Goal: Task Accomplishment & Management: Use online tool/utility

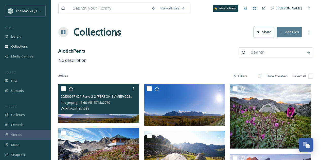
click at [117, 106] on div "© [PERSON_NAME]" at bounding box center [99, 108] width 77 height 6
click at [107, 116] on img at bounding box center [98, 102] width 81 height 39
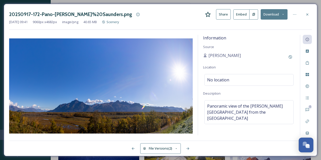
click at [178, 147] on icon at bounding box center [176, 148] width 3 height 3
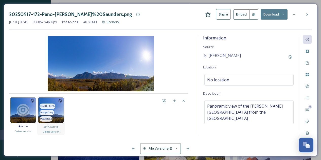
click at [59, 110] on img at bounding box center [50, 109] width 25 height 25
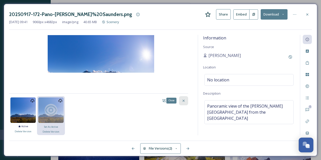
click at [185, 100] on icon at bounding box center [184, 100] width 4 height 4
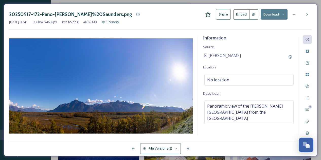
click at [179, 148] on button "File Versions (2)" at bounding box center [160, 148] width 41 height 10
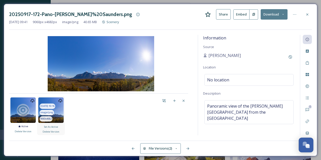
click at [54, 108] on div "[DATE] 10:16" at bounding box center [48, 105] width 16 height 5
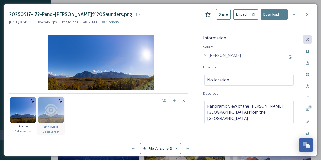
click at [54, 125] on span "Set As Active" at bounding box center [51, 126] width 14 height 3
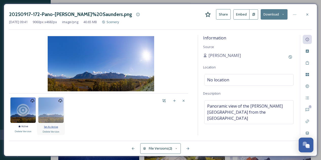
click at [52, 126] on span "Set As Active" at bounding box center [51, 126] width 14 height 3
click at [51, 126] on span "Set As Active" at bounding box center [51, 126] width 14 height 3
click at [184, 99] on icon at bounding box center [184, 100] width 4 height 4
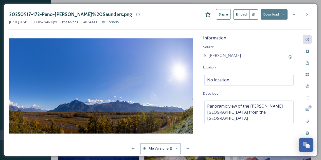
click at [283, 15] on icon at bounding box center [283, 14] width 3 height 3
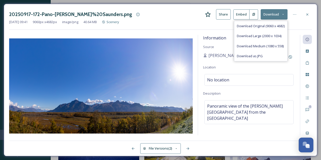
click at [164, 21] on div "[DATE] 09:41 9060 px x 4682 px image/png 40.64 MB Scenery" at bounding box center [160, 22] width 303 height 5
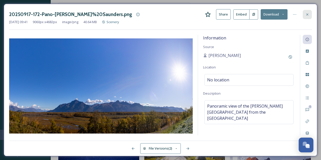
click at [310, 13] on div at bounding box center [307, 14] width 9 height 9
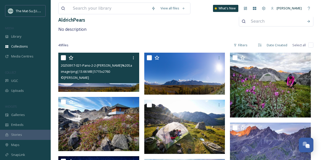
scroll to position [33, 0]
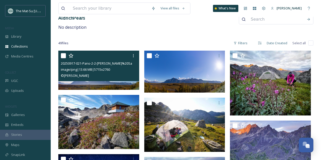
click at [87, 85] on img at bounding box center [98, 69] width 81 height 39
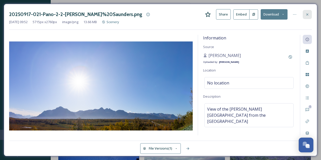
click at [308, 13] on icon at bounding box center [307, 14] width 4 height 4
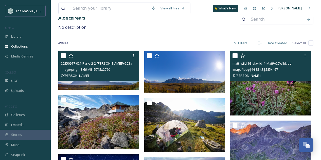
click at [281, 91] on img at bounding box center [270, 82] width 81 height 65
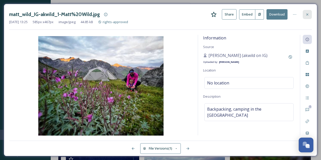
click at [307, 13] on icon at bounding box center [307, 14] width 4 height 4
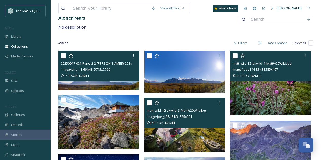
click at [188, 134] on img at bounding box center [184, 124] width 81 height 54
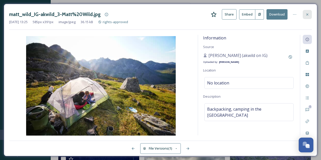
click at [308, 15] on icon at bounding box center [307, 14] width 4 height 4
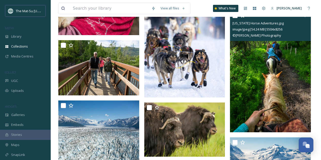
scroll to position [808, 0]
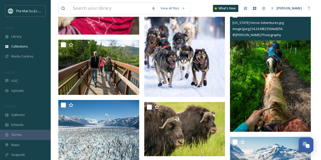
click at [264, 86] on img at bounding box center [270, 71] width 81 height 122
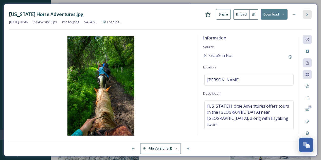
click at [308, 17] on div at bounding box center [307, 14] width 9 height 9
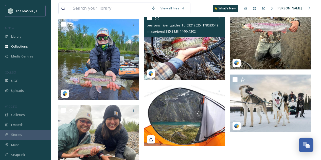
scroll to position [1297, 0]
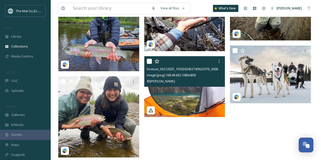
click at [162, 86] on div "lorasue_03212025_1550203452193622076_30067654.jpg image/jpeg | 168.46 kB | 1080…" at bounding box center [184, 71] width 81 height 30
